Goal: Transaction & Acquisition: Download file/media

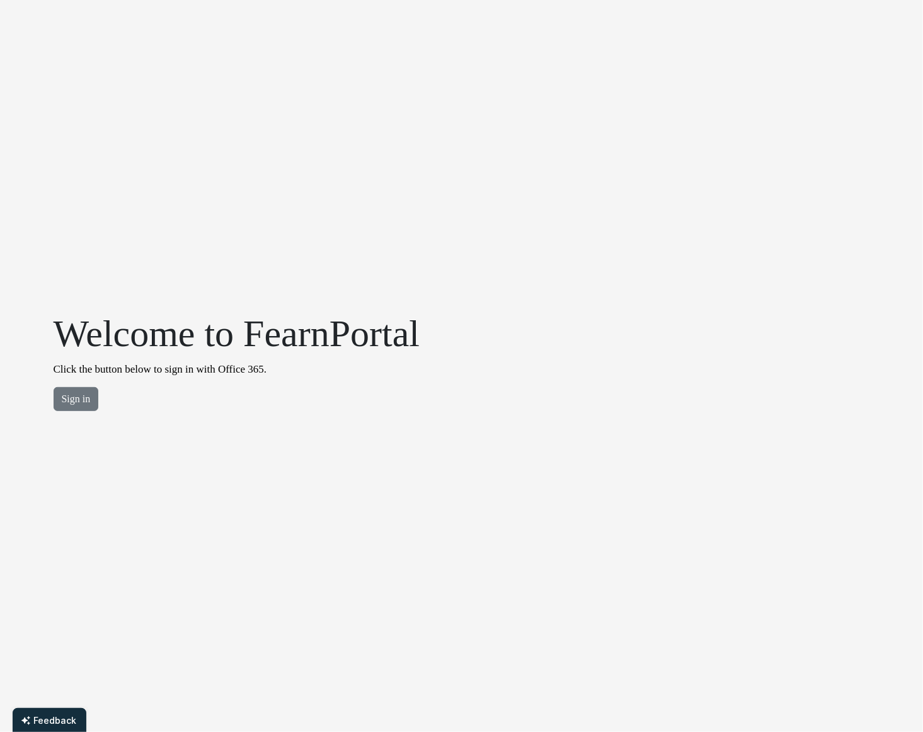
click at [96, 422] on div "Welcome to FearnPortal Click the button below to sign in with Office 365. Sign …" at bounding box center [462, 366] width 832 height 732
click at [91, 406] on button "Sign in" at bounding box center [76, 399] width 45 height 24
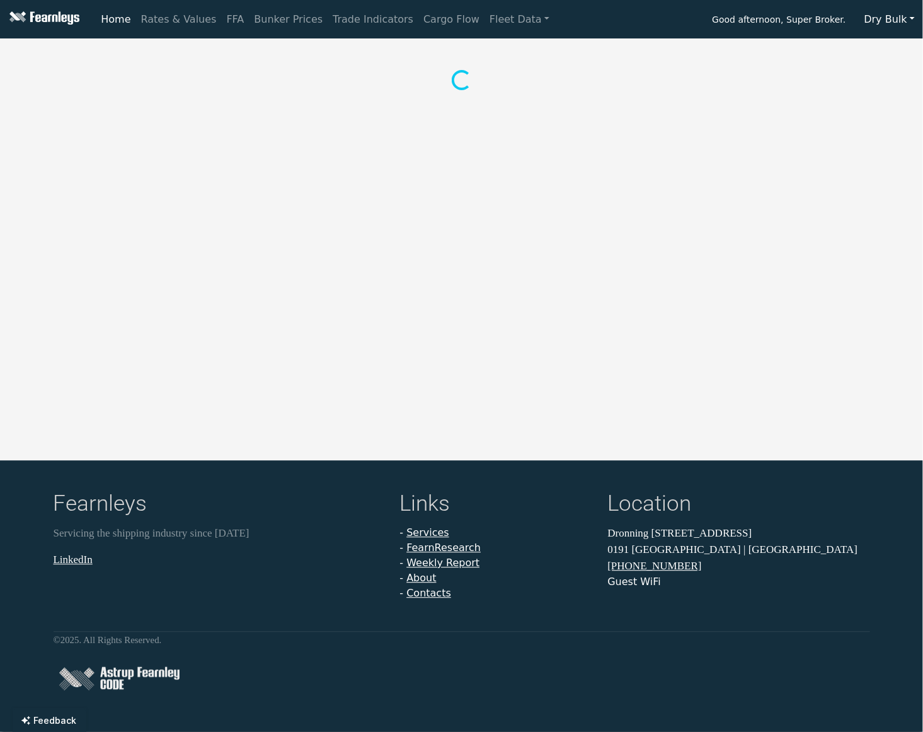
click at [899, 8] on button "Dry Bulk" at bounding box center [889, 20] width 67 height 24
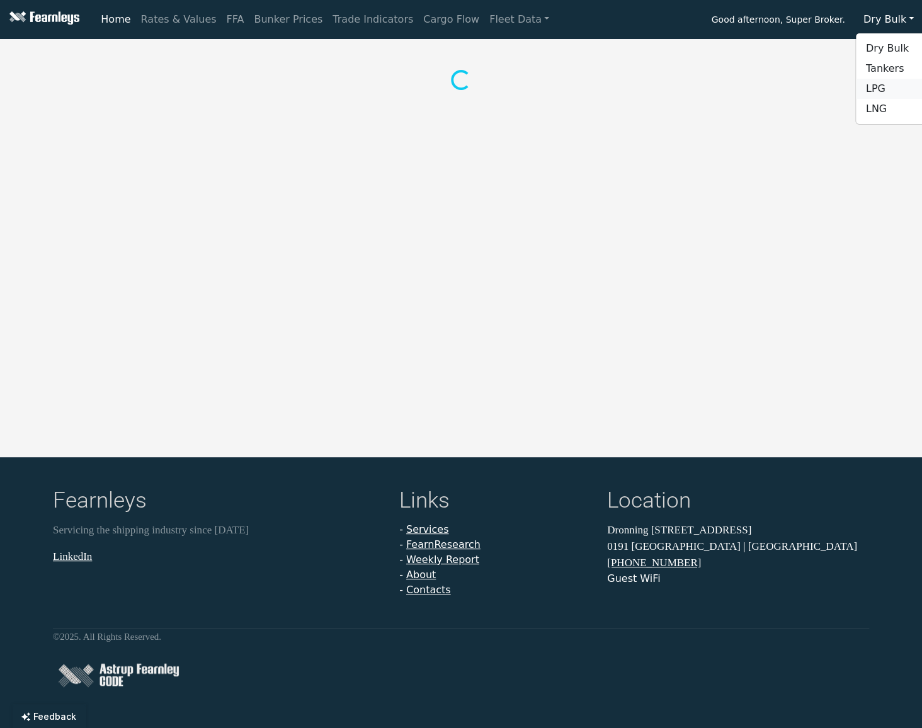
click at [888, 89] on link "LPG" at bounding box center [906, 89] width 100 height 20
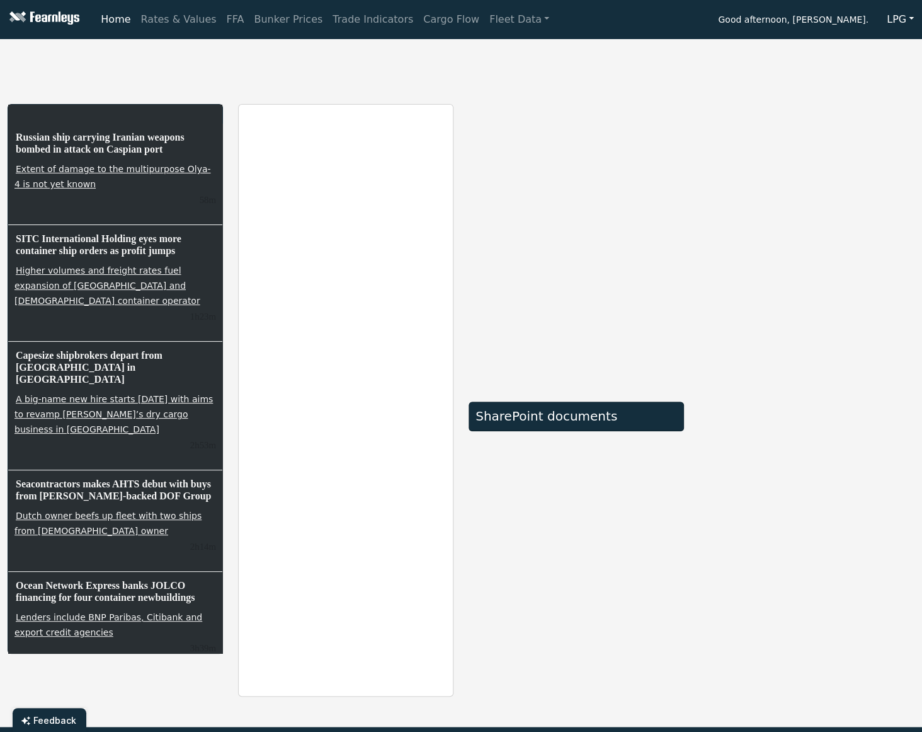
click at [900, 18] on button "LPG" at bounding box center [900, 20] width 43 height 24
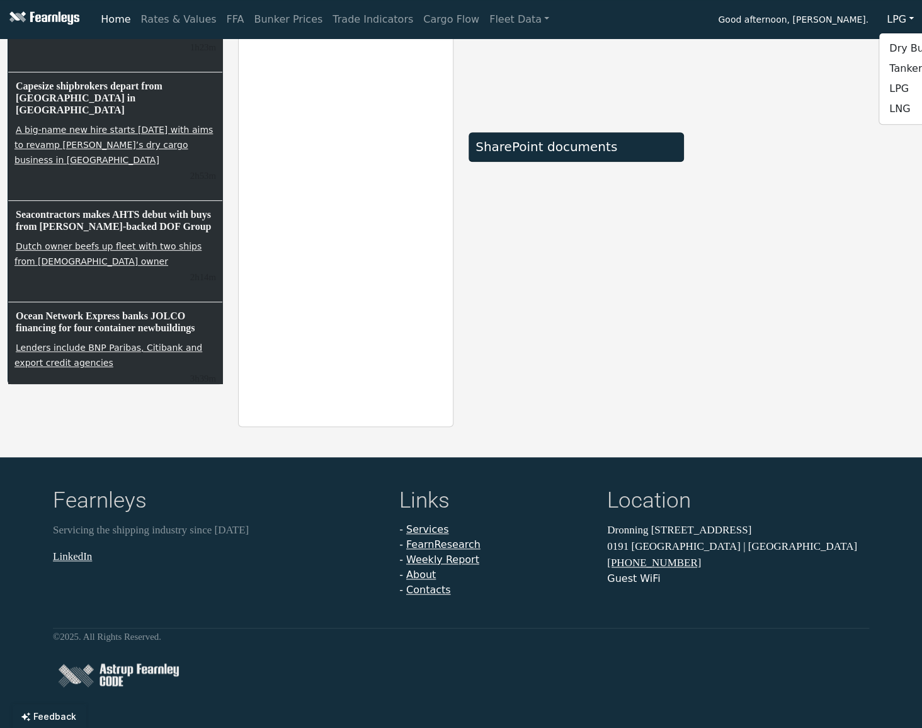
click at [607, 365] on div "SharePoint documents" at bounding box center [576, 131] width 231 height 592
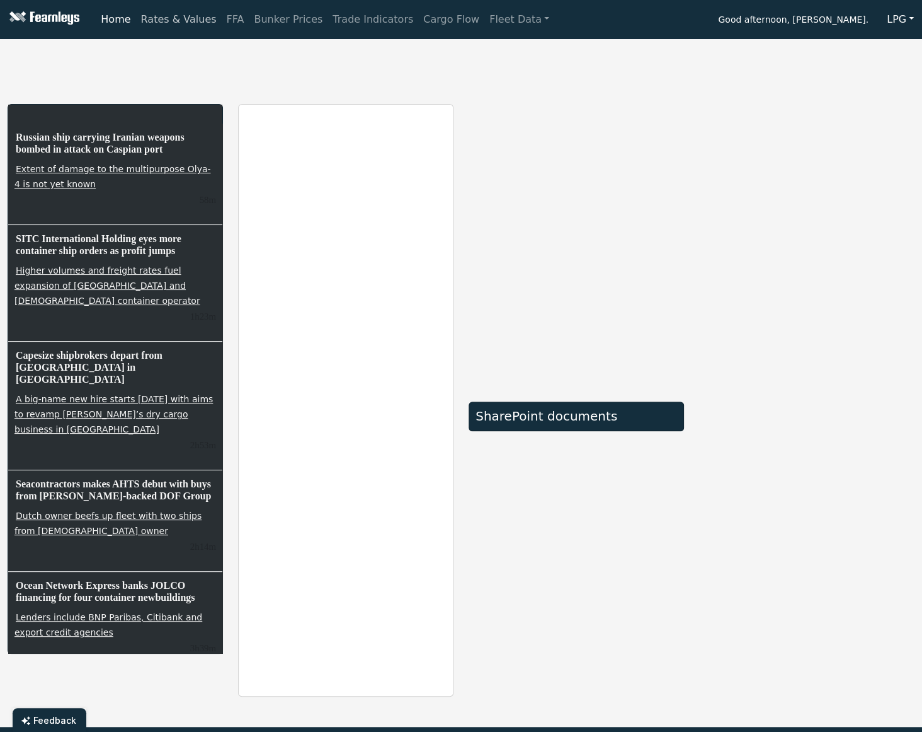
click at [200, 18] on link "Rates & Values" at bounding box center [179, 19] width 86 height 25
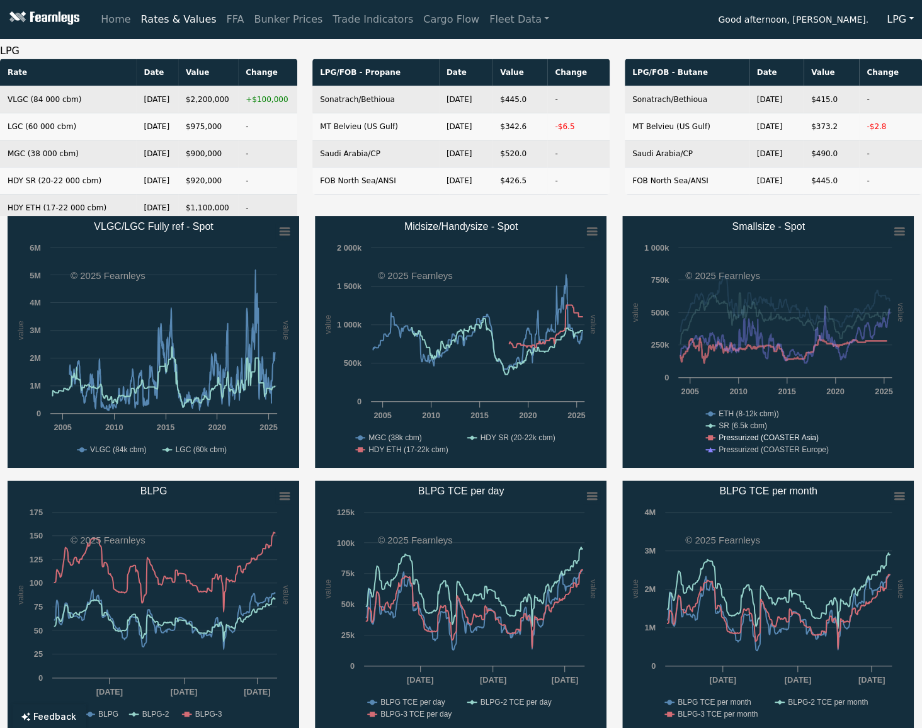
click at [775, 435] on text "Pressurized (COASTER Asia)" at bounding box center [769, 438] width 100 height 9
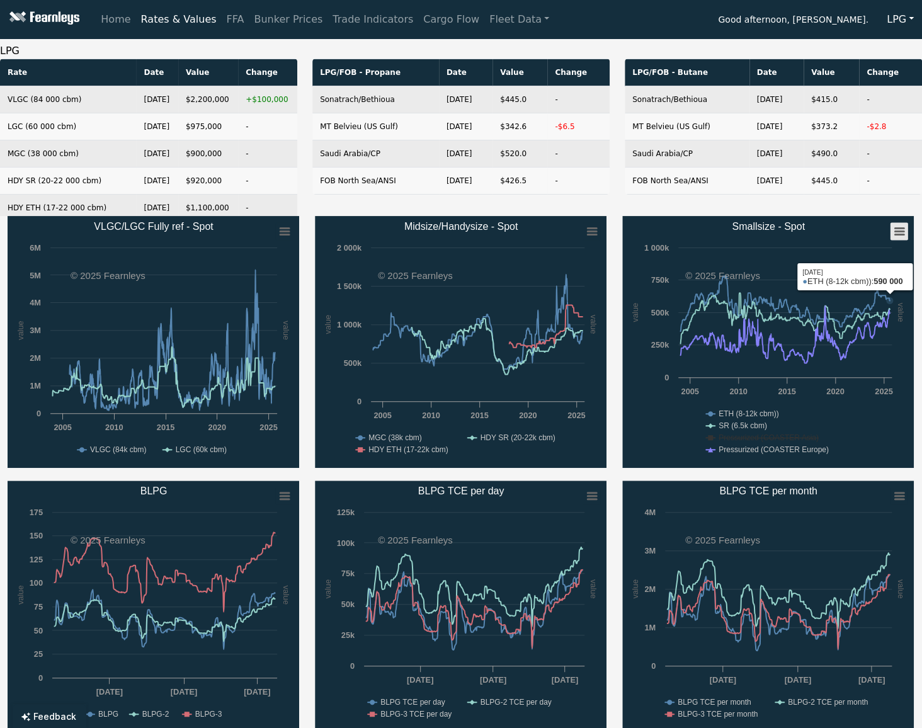
click at [895, 232] on icon "Smallsize - Spot" at bounding box center [899, 232] width 9 height 6
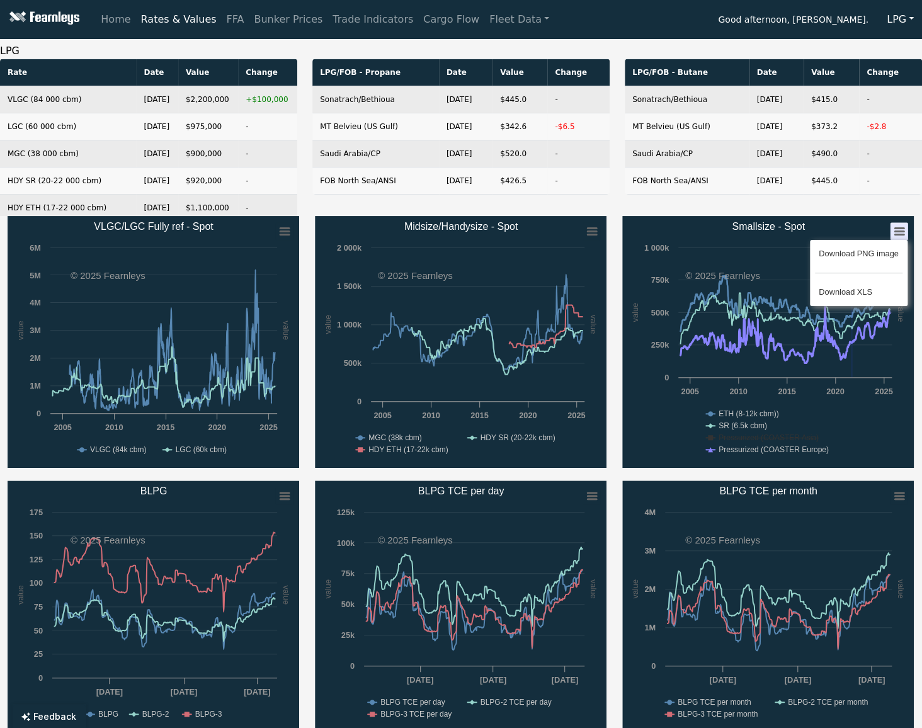
drag, startPoint x: 852, startPoint y: 255, endPoint x: 853, endPoint y: 451, distance: 195.3
click at [853, 451] on div "Created with Highcharts 11.4.8 value value Chart context menu Smallsize - Spot …" at bounding box center [769, 342] width 292 height 252
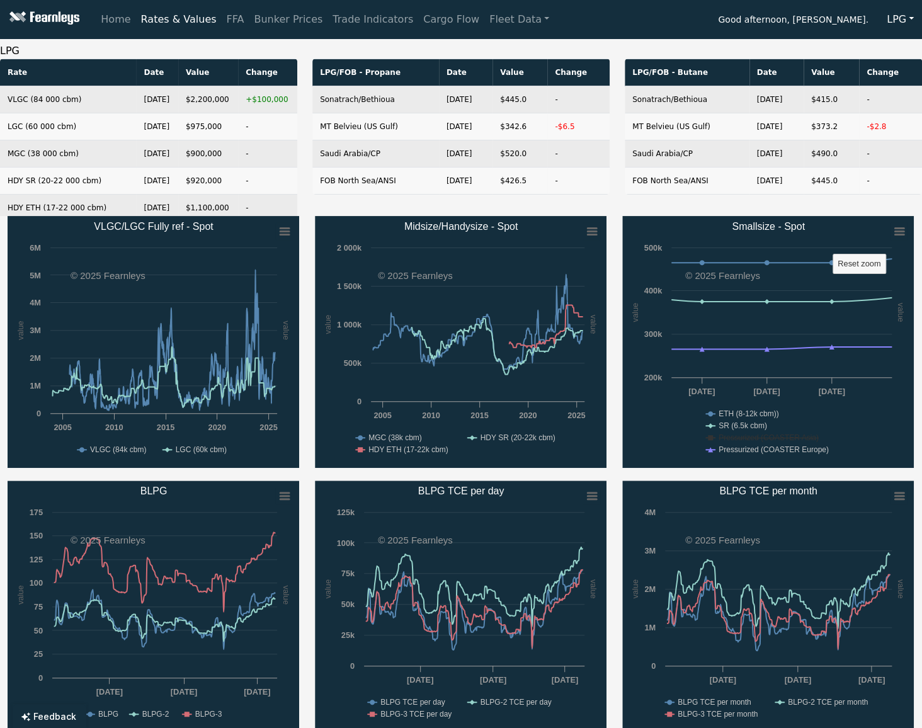
click at [851, 444] on rect "Smallsize - Spot" at bounding box center [769, 342] width 292 height 252
click at [905, 231] on rect "Smallsize - Spot" at bounding box center [900, 232] width 18 height 18
click at [858, 391] on rect "Smallsize - Spot" at bounding box center [769, 342] width 292 height 252
click at [677, 299] on icon "Smallsize - Spot" at bounding box center [767, 299] width 260 height 6
click at [874, 269] on rect "Smallsize - Spot" at bounding box center [860, 265] width 53 height 20
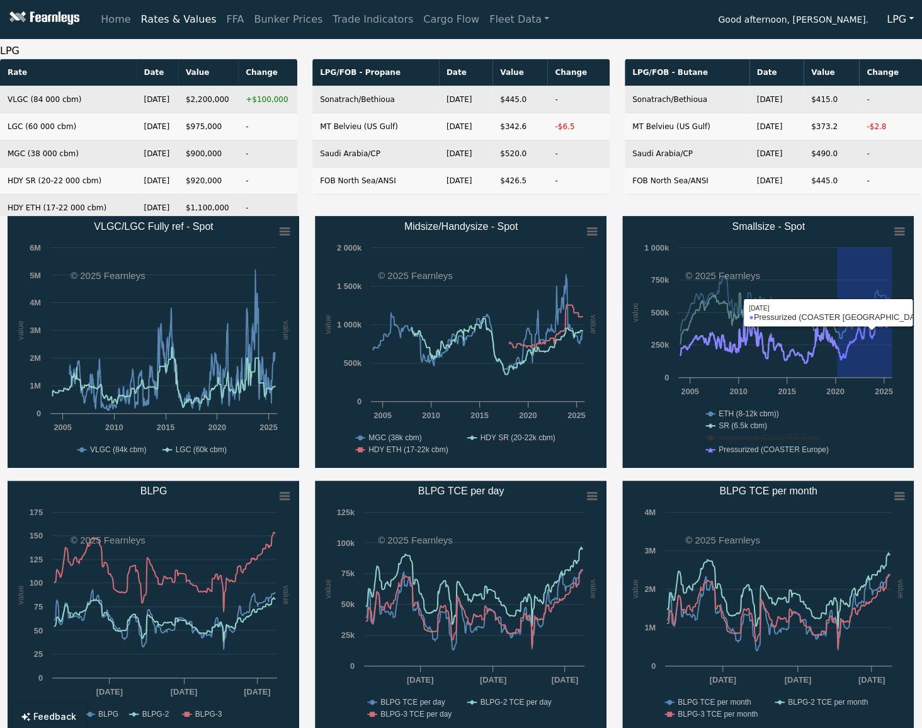
drag, startPoint x: 837, startPoint y: 377, endPoint x: 921, endPoint y: 373, distance: 83.3
click at [921, 373] on div "Created with Highcharts 11.4.8 value value Chart context menu Smallsize - Spot …" at bounding box center [768, 342] width 307 height 252
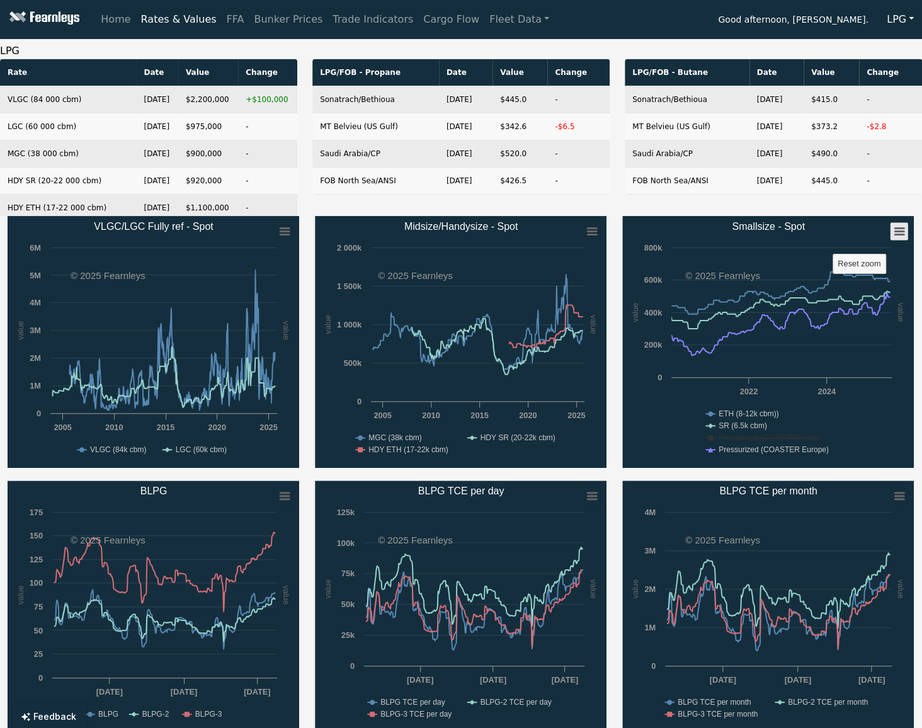
click at [904, 225] on rect "Smallsize - Spot" at bounding box center [900, 232] width 18 height 18
click at [889, 255] on li "Download PNG image" at bounding box center [859, 254] width 88 height 18
